Goal: Information Seeking & Learning: Check status

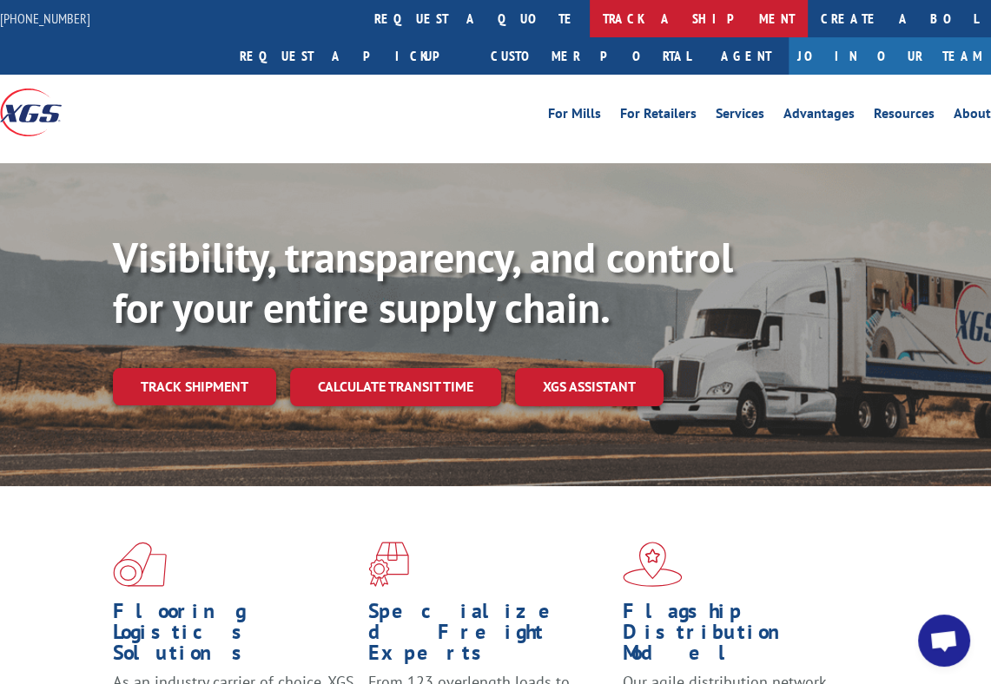
click at [590, 34] on link "track a shipment" at bounding box center [699, 18] width 218 height 37
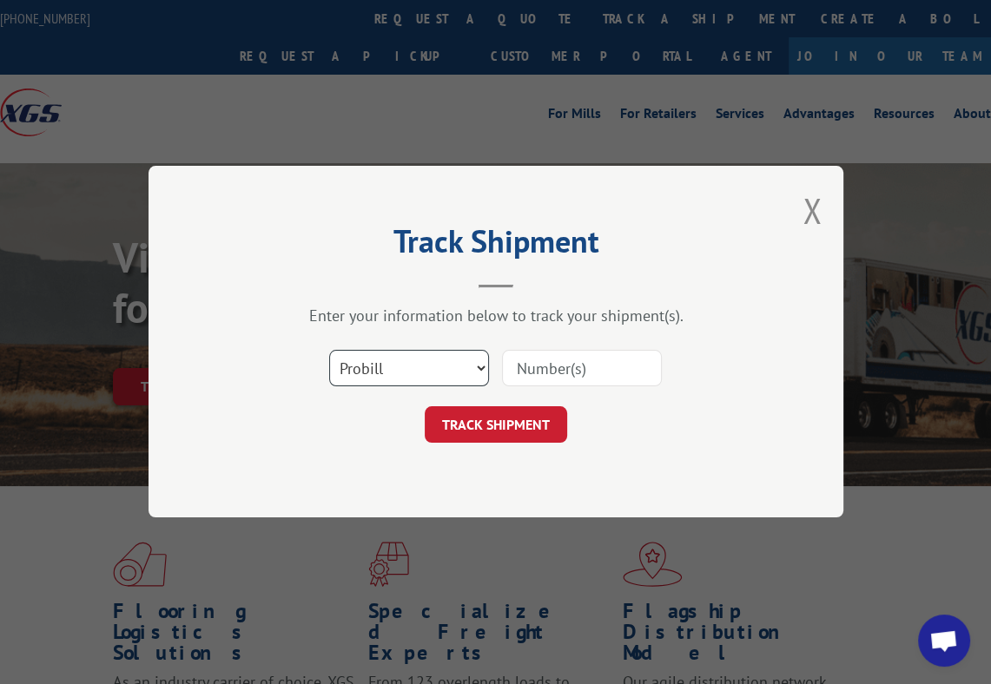
click at [345, 354] on select "Select category... Probill BOL PO" at bounding box center [409, 369] width 160 height 36
select select "bol"
click at [329, 351] on select "Select category... Probill BOL PO" at bounding box center [409, 369] width 160 height 36
paste input "6269709"
type input "6269709"
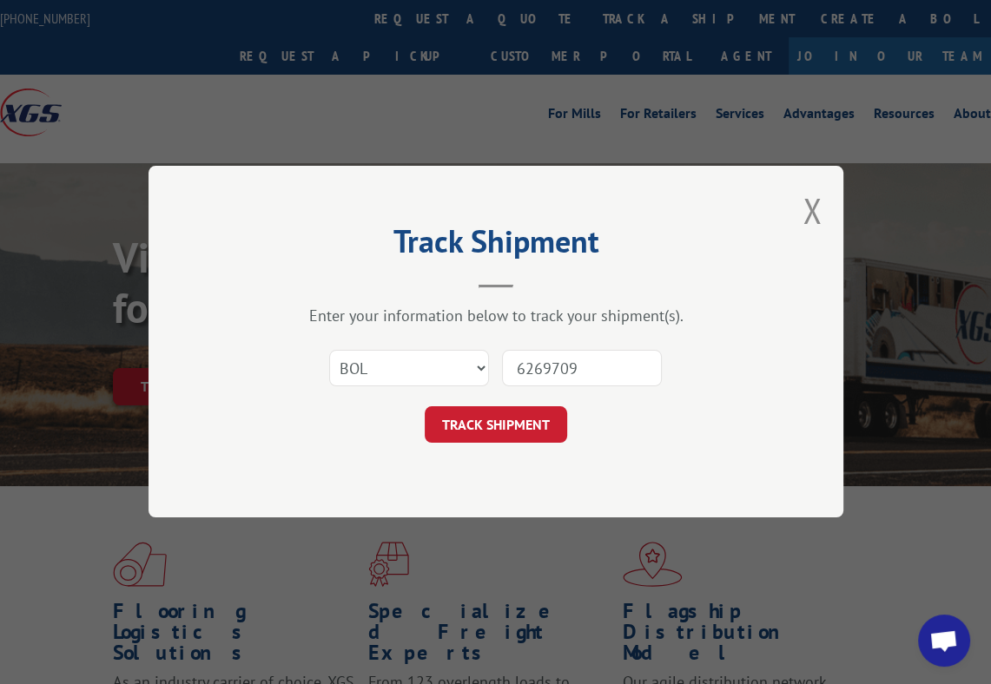
click button "TRACK SHIPMENT" at bounding box center [496, 425] width 142 height 36
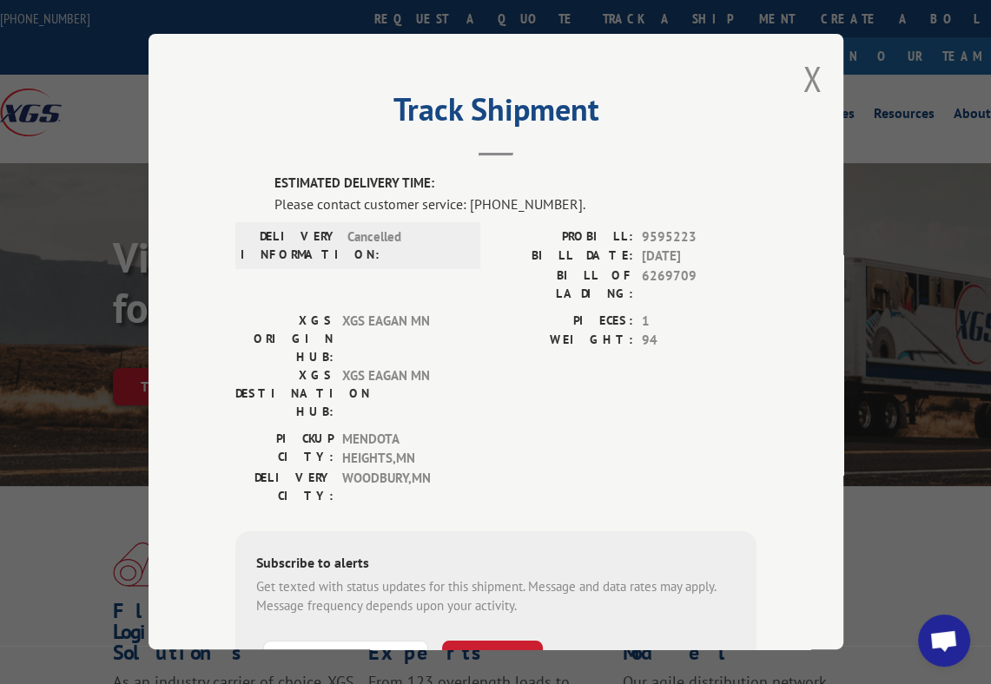
click at [788, 76] on div "Track Shipment ESTIMATED DELIVERY TIME: Please contact customer service: [PHONE…" at bounding box center [495, 342] width 695 height 616
click at [802, 75] on button "Close modal" at bounding box center [811, 79] width 19 height 46
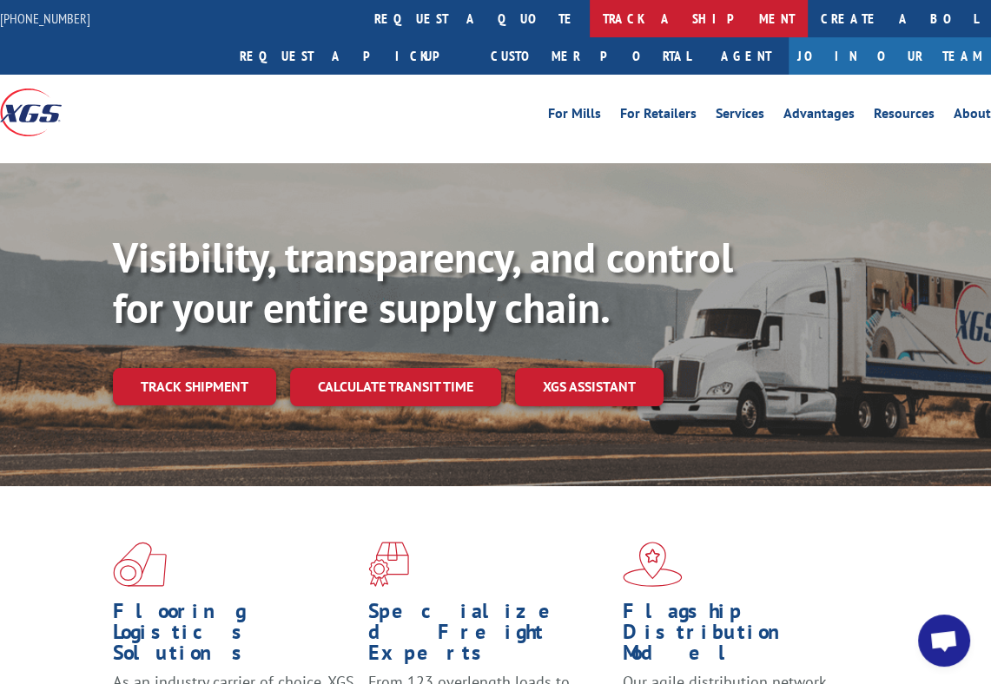
click at [590, 17] on link "track a shipment" at bounding box center [699, 18] width 218 height 37
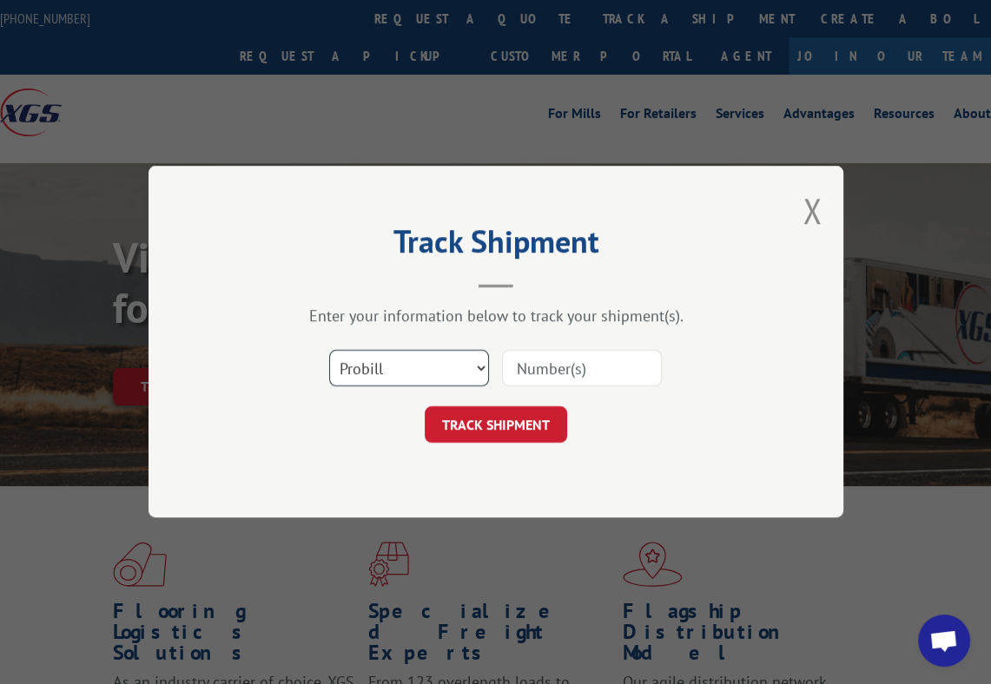
click at [437, 359] on select "Select category... Probill BOL PO" at bounding box center [409, 369] width 160 height 36
select select "bol"
click at [329, 351] on select "Select category... Probill BOL PO" at bounding box center [409, 369] width 160 height 36
paste input "6509517"
type input "6509517"
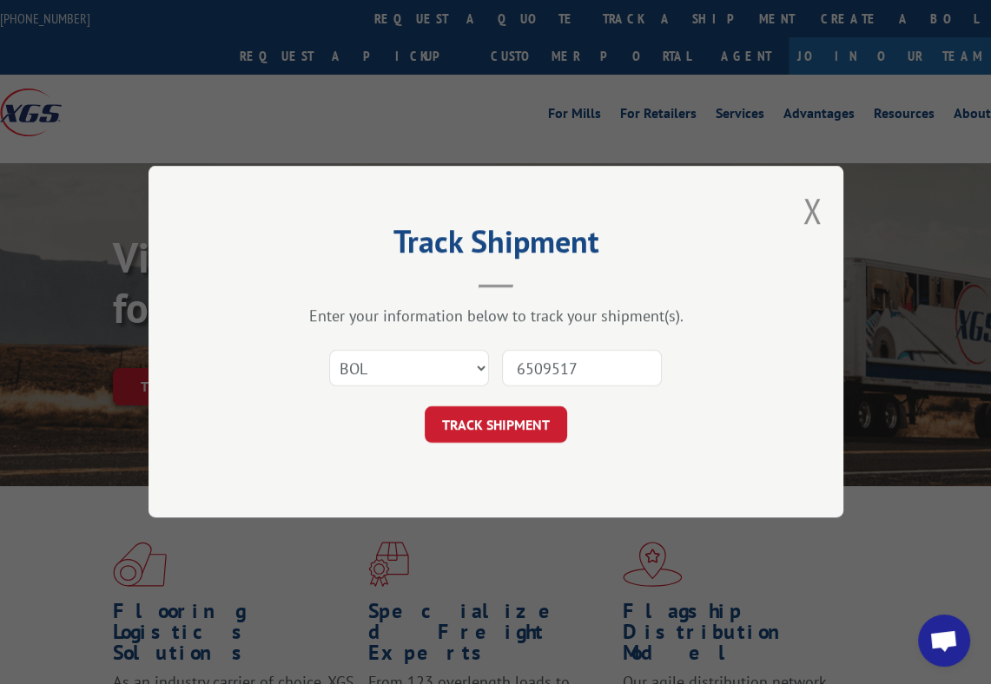
click button "TRACK SHIPMENT" at bounding box center [496, 425] width 142 height 36
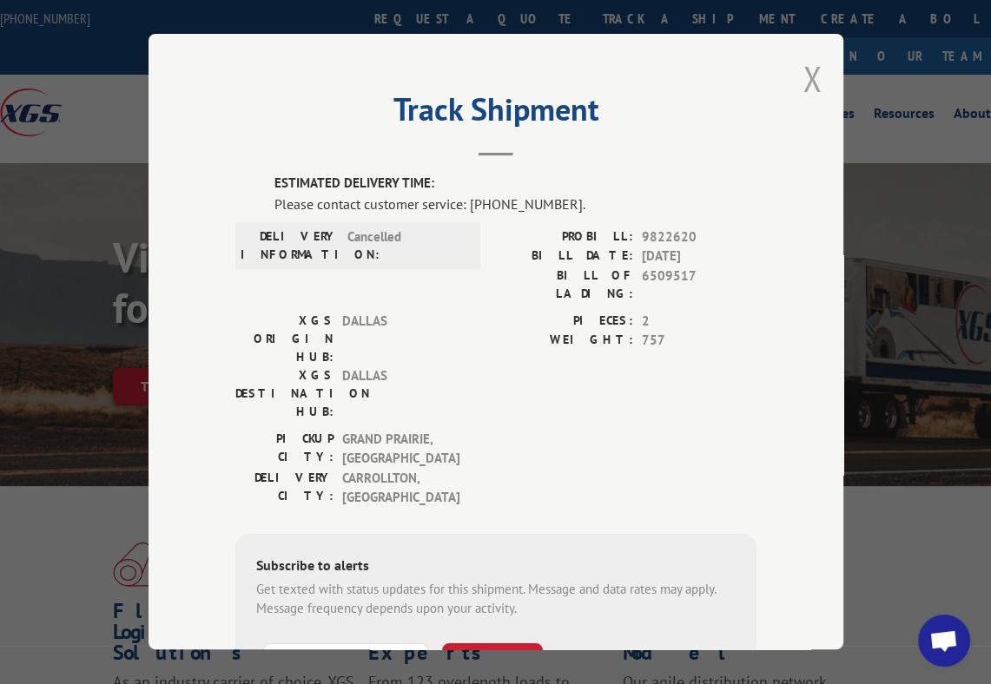
click at [802, 77] on button "Close modal" at bounding box center [811, 79] width 19 height 46
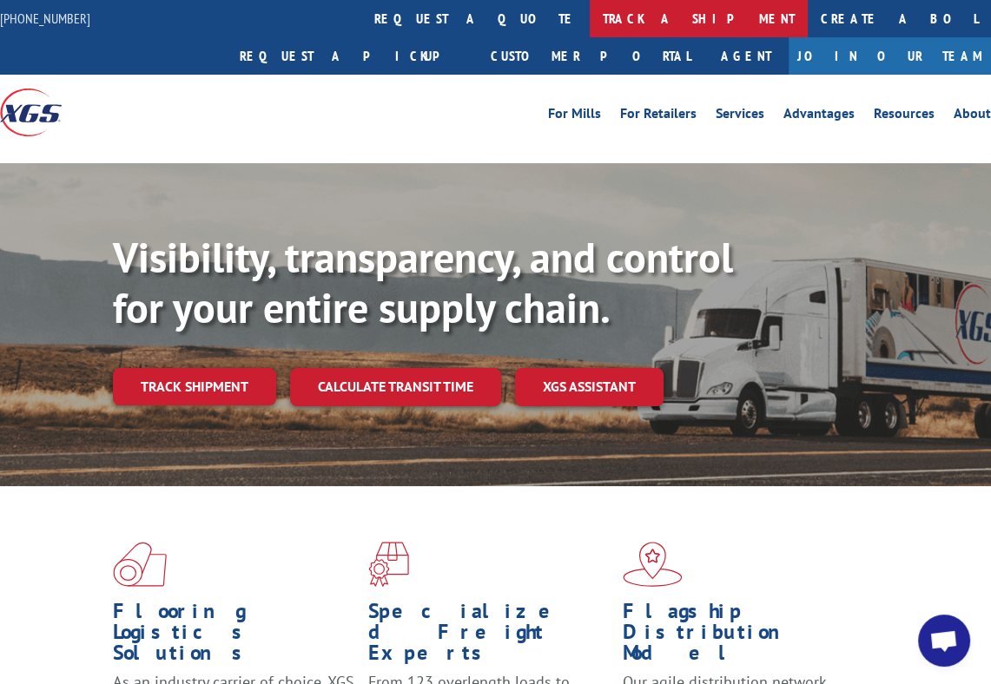
click at [590, 14] on link "track a shipment" at bounding box center [699, 18] width 218 height 37
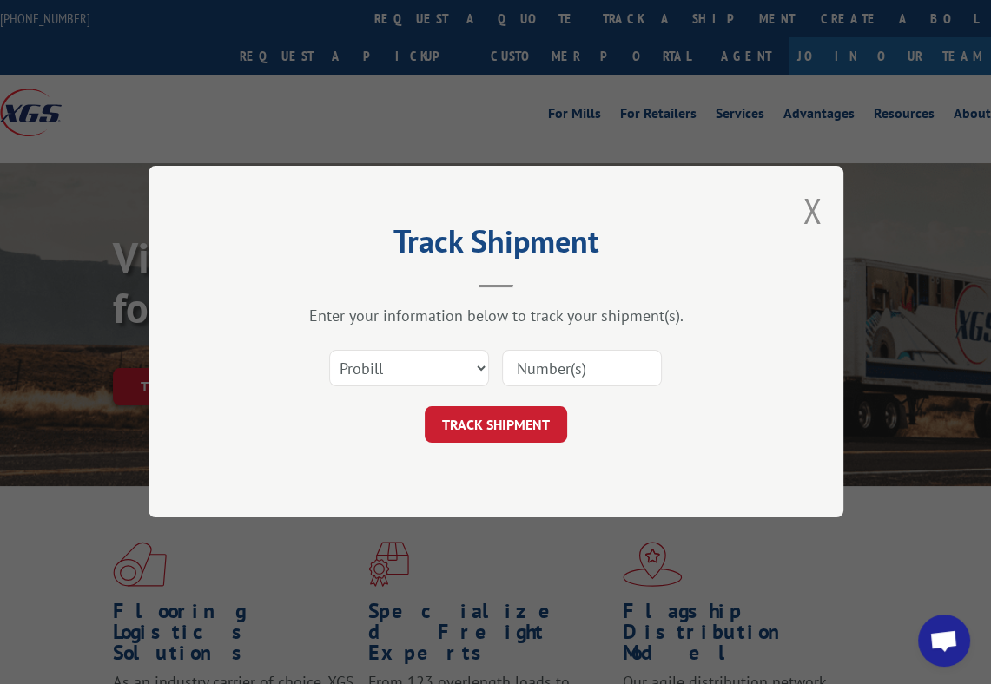
click at [544, 374] on input at bounding box center [582, 369] width 160 height 36
paste input "6641348"
type input "6641348"
select select "bol"
click button "TRACK SHIPMENT" at bounding box center [496, 425] width 142 height 36
